Goal: Ask a question

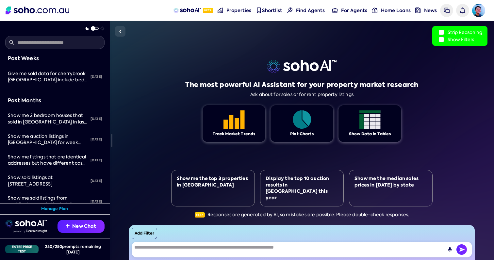
click at [69, 44] on input "text" at bounding box center [54, 42] width 99 height 13
click at [193, 257] on textarea at bounding box center [302, 250] width 340 height 16
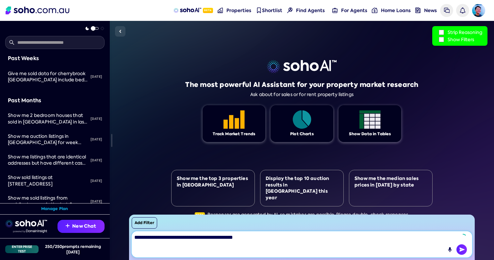
type textarea "**********"
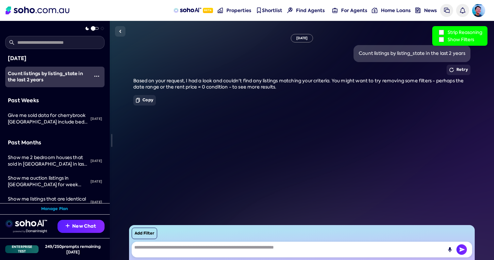
click at [386, 85] on div "Based on your request, I had a look and couldn't find any listings matching you…" at bounding box center [301, 84] width 337 height 13
click at [187, 243] on textarea at bounding box center [302, 250] width 340 height 16
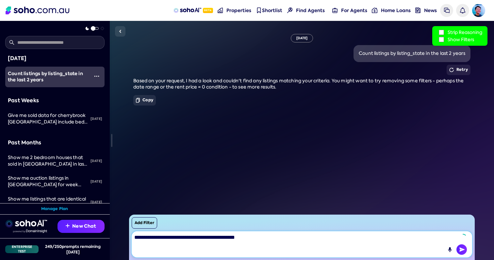
type textarea "**********"
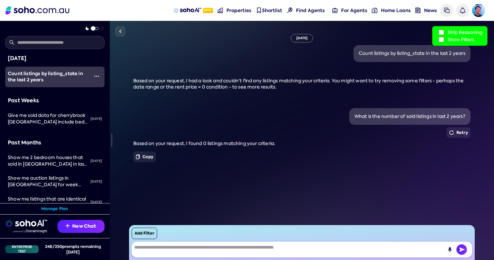
click at [191, 144] on span "Based on your request, I found 0 listings matching your criteria." at bounding box center [204, 143] width 142 height 6
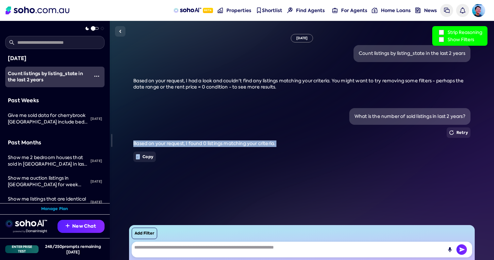
click at [191, 144] on span "Based on your request, I found 0 listings matching your criteria." at bounding box center [204, 143] width 142 height 6
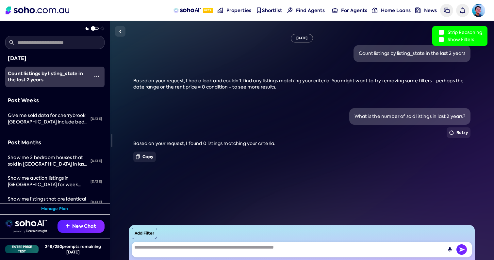
click at [251, 150] on div "Based on your request, I found 0 listings matching your criteria. Copy" at bounding box center [301, 152] width 337 height 24
click at [454, 133] on img at bounding box center [451, 132] width 5 height 5
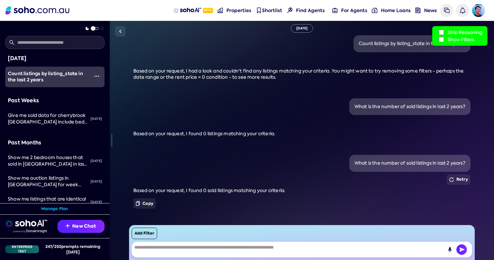
scroll to position [13, 0]
